Goal: Transaction & Acquisition: Purchase product/service

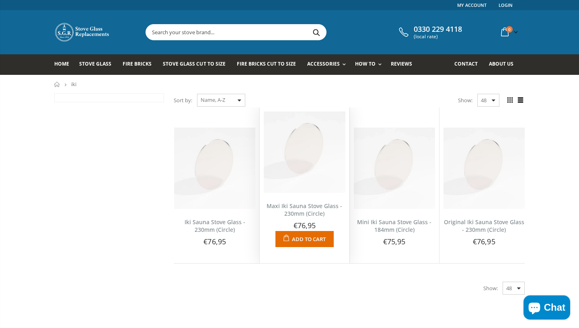
click at [299, 168] on img at bounding box center [304, 151] width 81 height 81
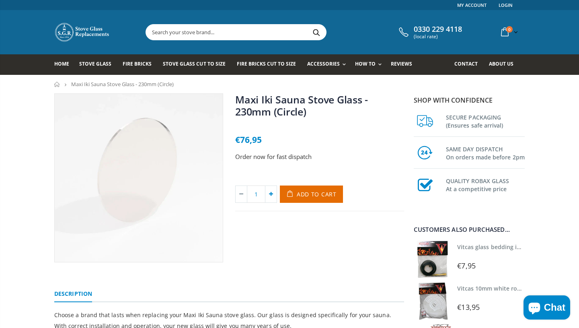
click at [269, 193] on icon at bounding box center [270, 194] width 11 height 16
type input "2"
click at [317, 198] on button "Add to Cart" at bounding box center [311, 193] width 63 height 17
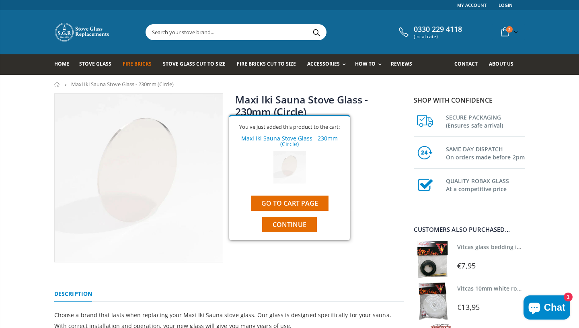
click at [140, 64] on span "Fire Bricks" at bounding box center [137, 63] width 29 height 7
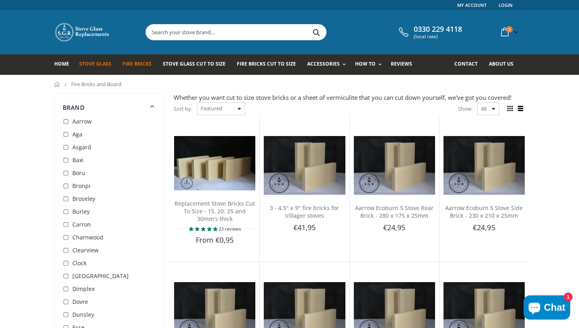
click at [99, 64] on span "Stove Glass" at bounding box center [95, 63] width 32 height 7
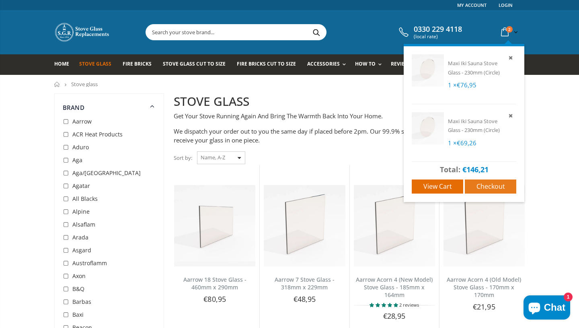
click at [488, 185] on span "Checkout" at bounding box center [490, 186] width 29 height 9
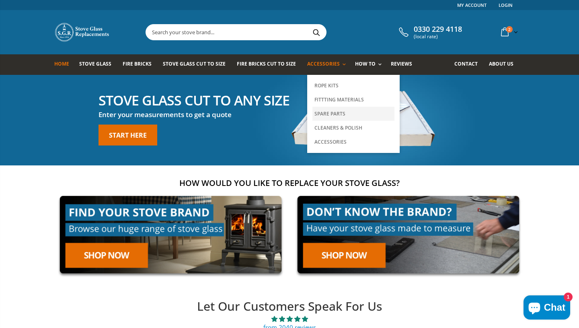
click at [328, 111] on link "Spare Parts" at bounding box center [353, 114] width 82 height 14
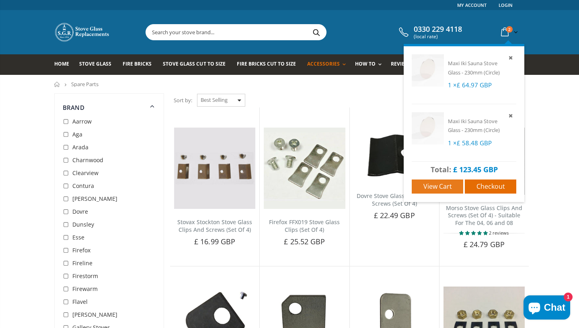
click at [439, 186] on span "View cart" at bounding box center [437, 186] width 29 height 9
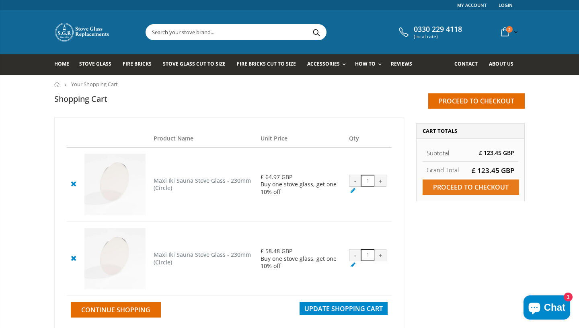
click at [478, 185] on input "Proceed to checkout" at bounding box center [470, 186] width 96 height 15
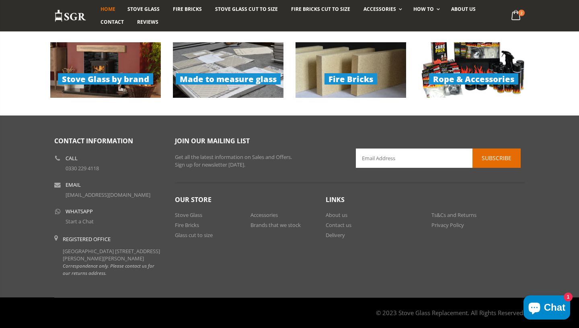
scroll to position [627, 0]
click at [80, 191] on link "[EMAIL_ADDRESS][DOMAIN_NAME]" at bounding box center [108, 194] width 85 height 7
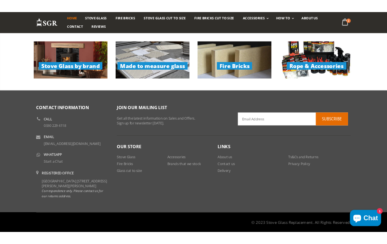
scroll to position [627, 0]
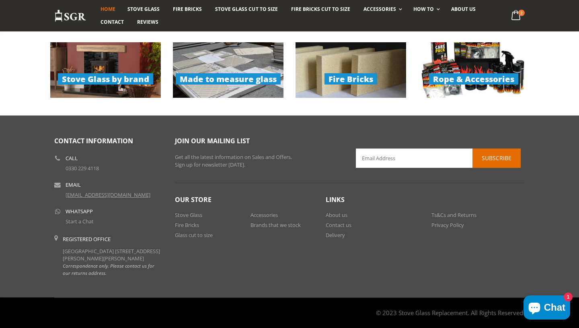
drag, startPoint x: 151, startPoint y: 188, endPoint x: 65, endPoint y: 188, distance: 86.0
click at [65, 188] on li "Email [EMAIL_ADDRESS][DOMAIN_NAME]" at bounding box center [108, 189] width 109 height 23
copy link "[EMAIL_ADDRESS][DOMAIN_NAME]"
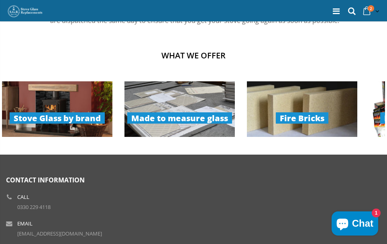
scroll to position [618, 0]
